Goal: Find specific page/section: Find specific page/section

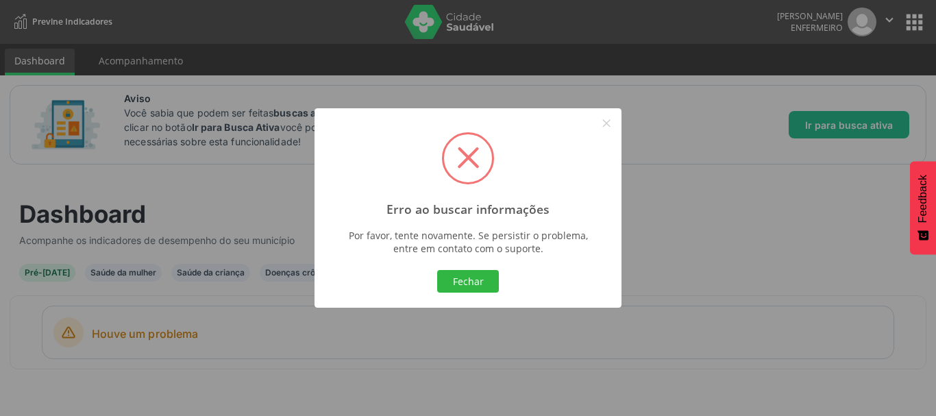
click at [454, 306] on div at bounding box center [467, 306] width 307 height 3
click at [453, 287] on button "Fechar" at bounding box center [468, 281] width 62 height 23
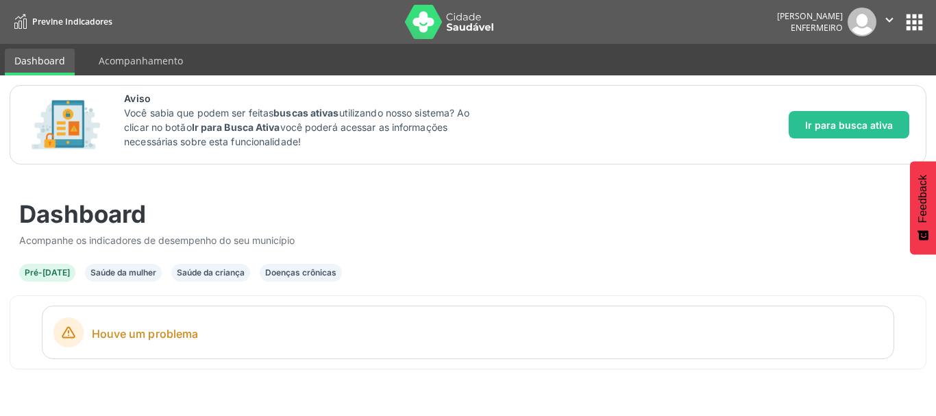
click at [108, 276] on div "Saúde da mulher" at bounding box center [123, 272] width 66 height 12
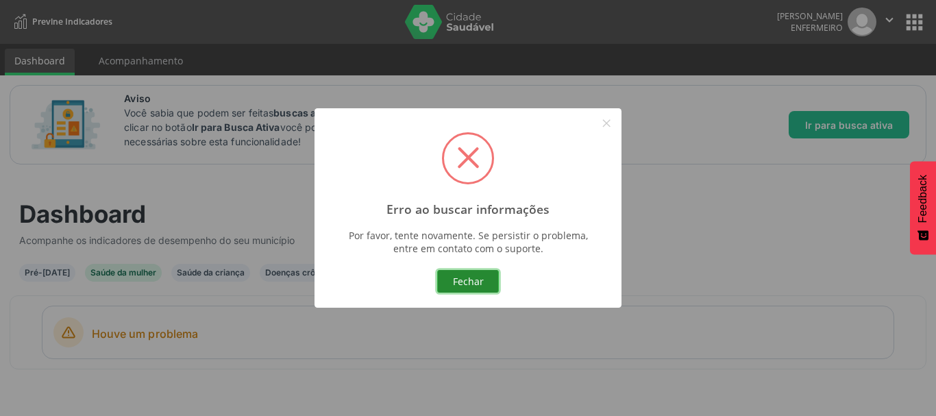
click at [473, 284] on button "Fechar" at bounding box center [468, 281] width 62 height 23
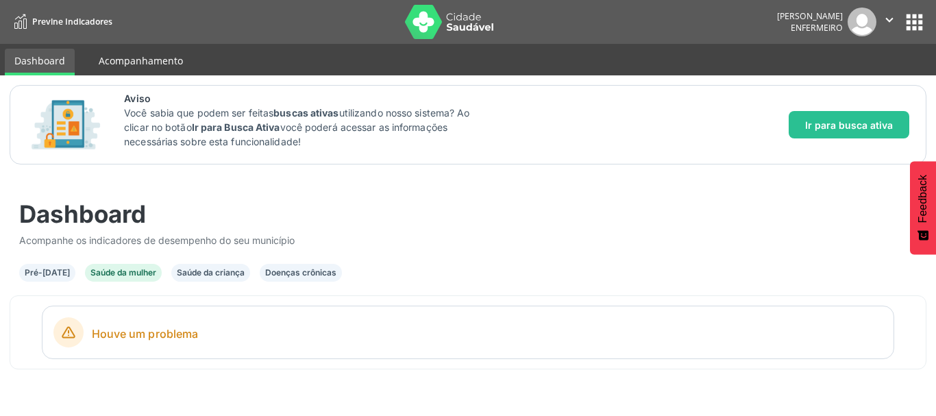
click at [138, 62] on link "Acompanhamento" at bounding box center [140, 61] width 103 height 24
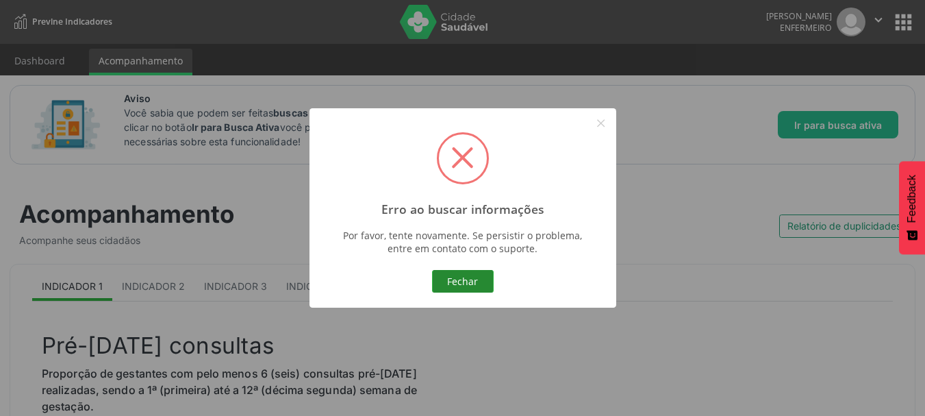
click at [466, 273] on button "Fechar" at bounding box center [463, 281] width 62 height 23
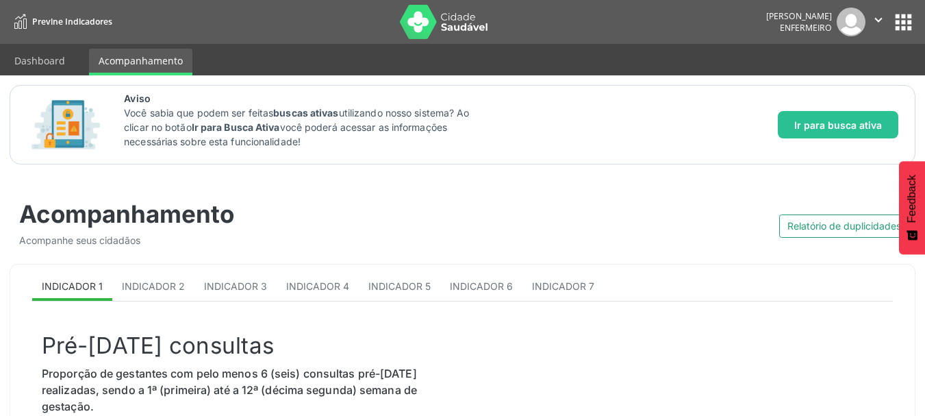
click at [426, 28] on img at bounding box center [444, 22] width 89 height 34
